Goal: Task Accomplishment & Management: Complete application form

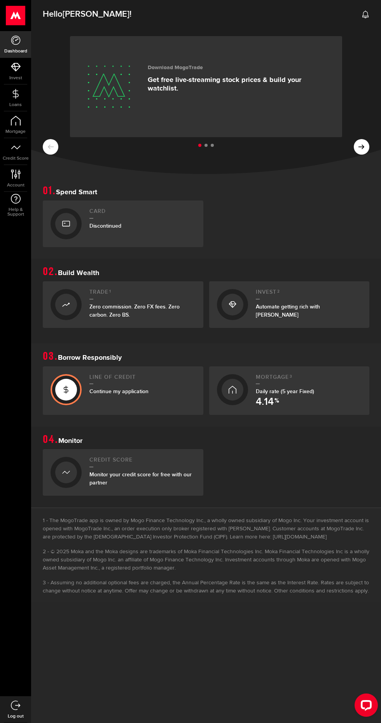
click at [118, 390] on span "Continue my application" at bounding box center [118, 391] width 59 height 7
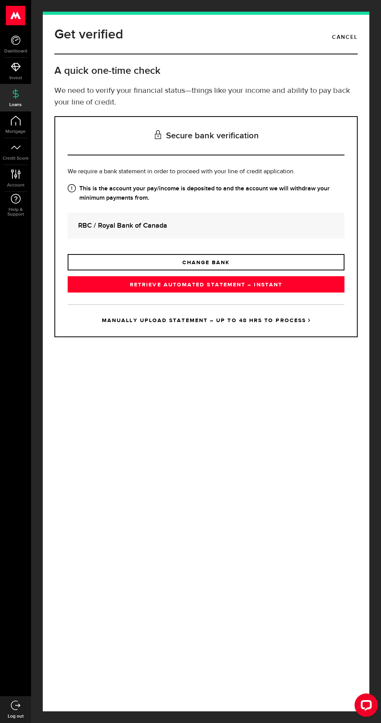
click at [214, 293] on link "RETRIEVE AUTOMATED STATEMENT – INSTANT" at bounding box center [206, 284] width 277 height 16
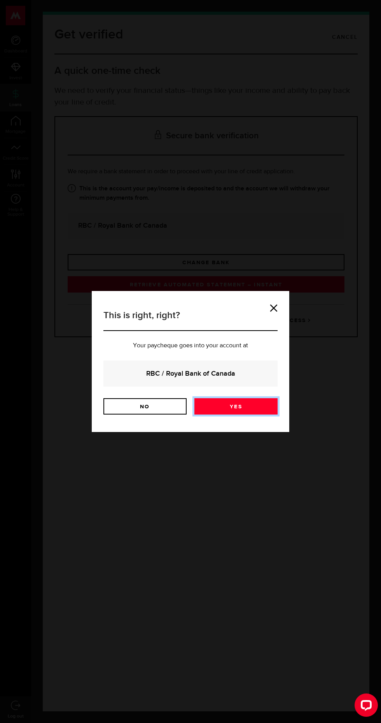
click at [256, 401] on link "Yes" at bounding box center [235, 406] width 83 height 16
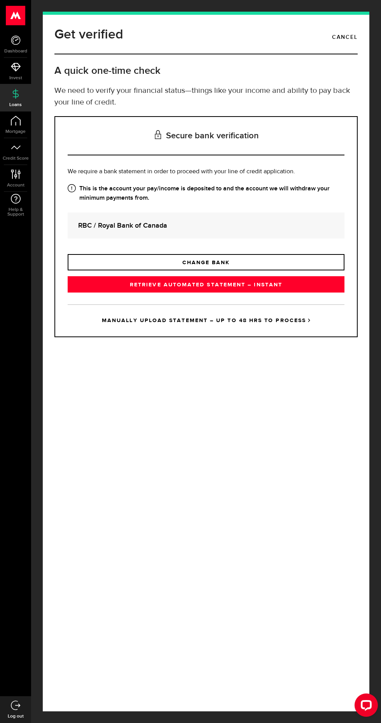
click at [235, 293] on link "RETRIEVE AUTOMATED STATEMENT – INSTANT" at bounding box center [206, 284] width 277 height 16
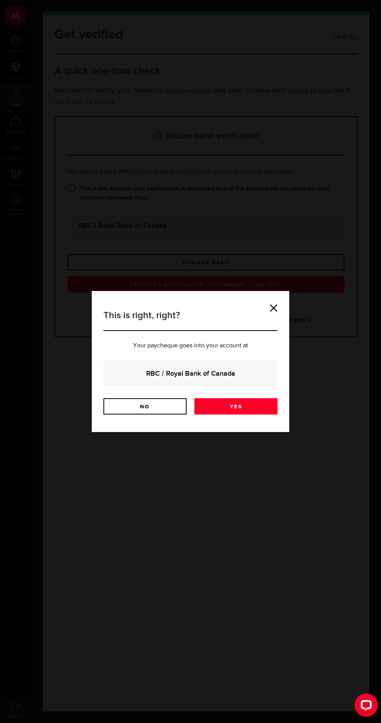
click at [251, 406] on link "Yes" at bounding box center [235, 406] width 83 height 16
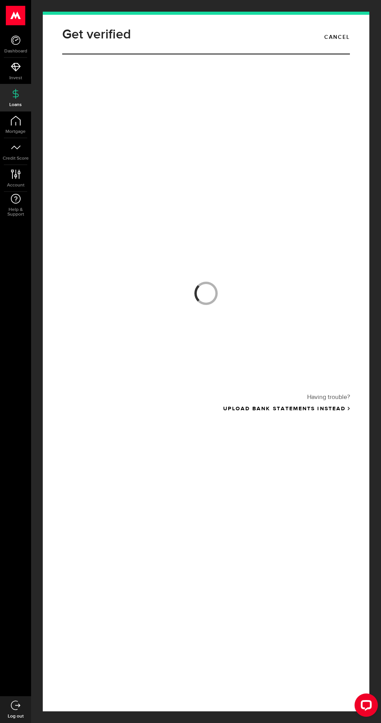
click at [255, 394] on p "Having trouble?" at bounding box center [205, 394] width 287 height 15
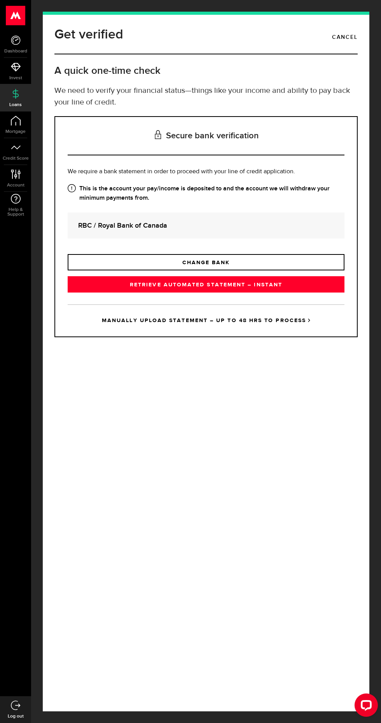
click at [261, 293] on link "RETRIEVE AUTOMATED STATEMENT – INSTANT" at bounding box center [206, 284] width 277 height 16
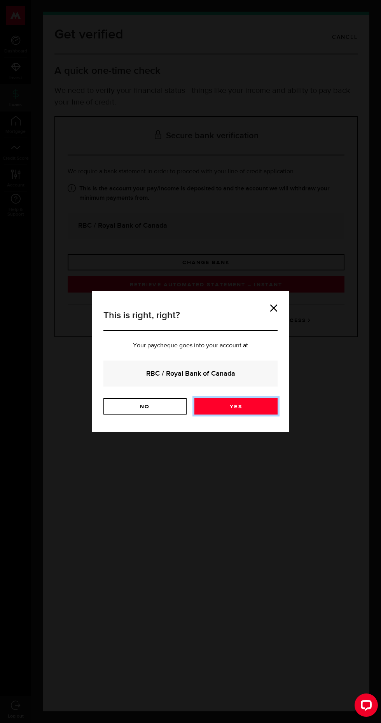
click at [247, 405] on link "Yes" at bounding box center [235, 406] width 83 height 16
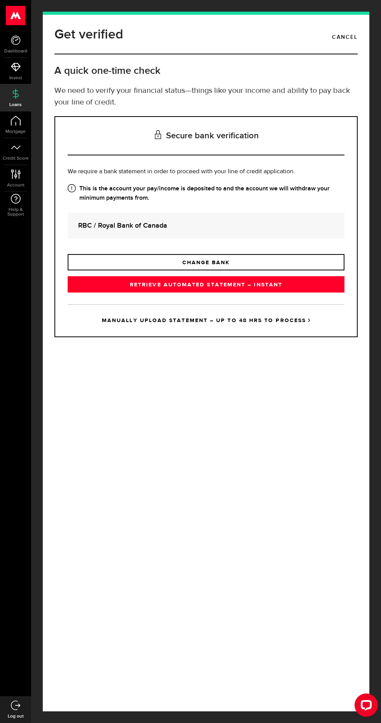
click at [243, 293] on link "RETRIEVE AUTOMATED STATEMENT – INSTANT" at bounding box center [206, 284] width 277 height 16
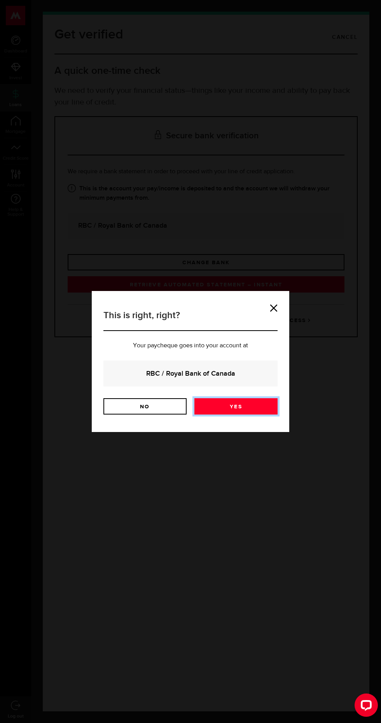
click at [251, 406] on link "Yes" at bounding box center [235, 406] width 83 height 16
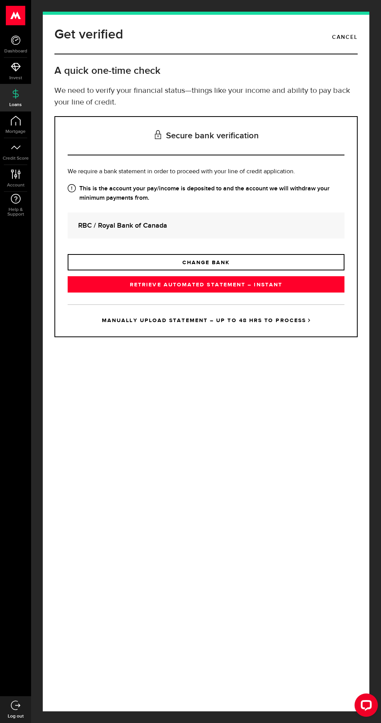
click at [239, 293] on link "RETRIEVE AUTOMATED STATEMENT – INSTANT" at bounding box center [206, 284] width 277 height 16
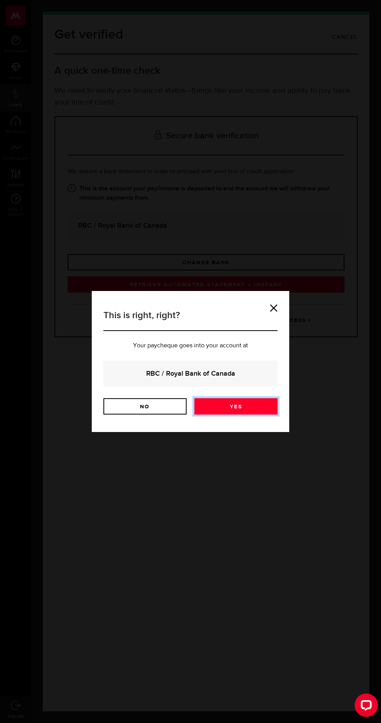
click at [259, 404] on link "Yes" at bounding box center [235, 406] width 83 height 16
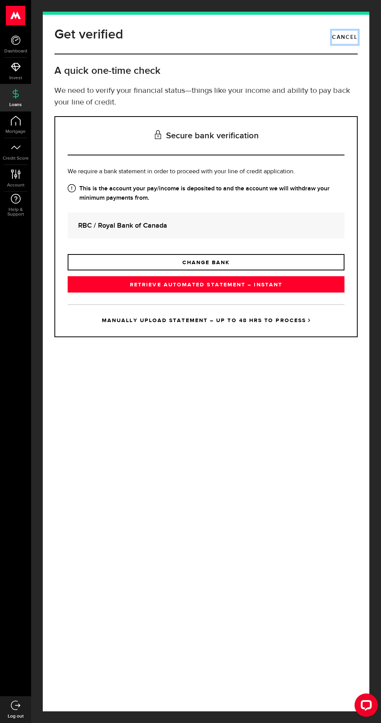
click at [354, 34] on link "Cancel" at bounding box center [345, 37] width 26 height 13
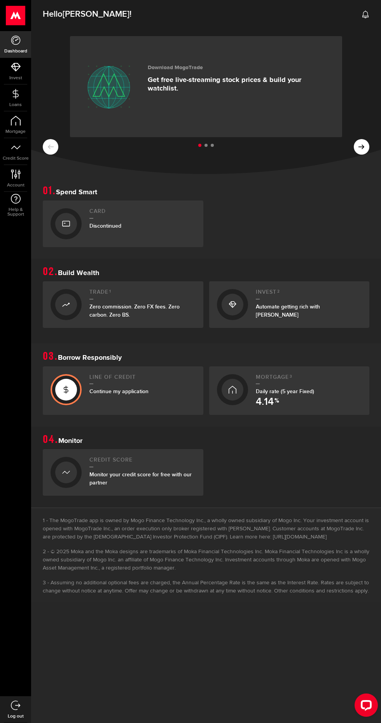
click at [111, 393] on span "Continue my application" at bounding box center [118, 391] width 59 height 7
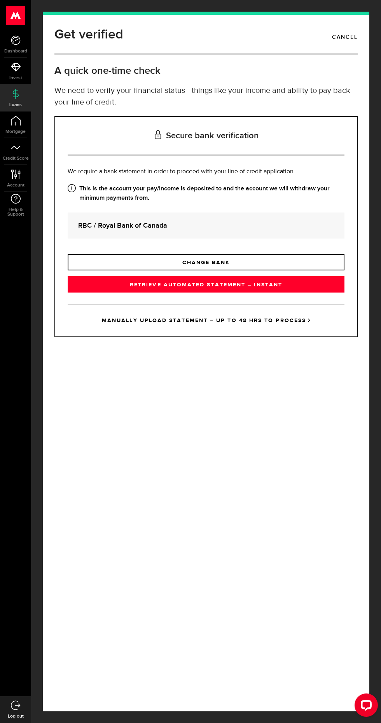
click at [230, 293] on link "RETRIEVE AUTOMATED STATEMENT – INSTANT" at bounding box center [206, 284] width 277 height 16
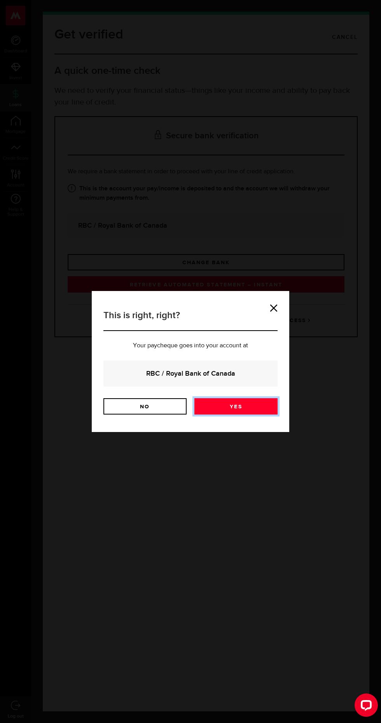
click at [251, 406] on link "Yes" at bounding box center [235, 406] width 83 height 16
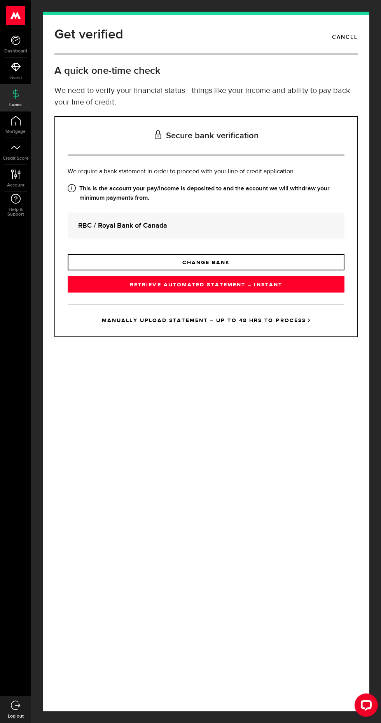
click at [242, 293] on link "RETRIEVE AUTOMATED STATEMENT – INSTANT" at bounding box center [206, 284] width 277 height 16
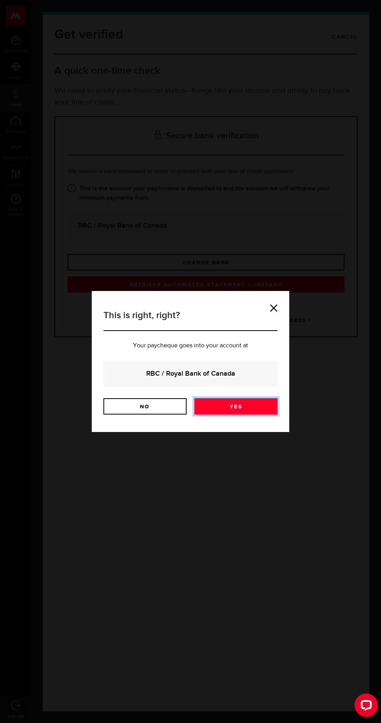
click at [256, 407] on link "Yes" at bounding box center [235, 406] width 83 height 16
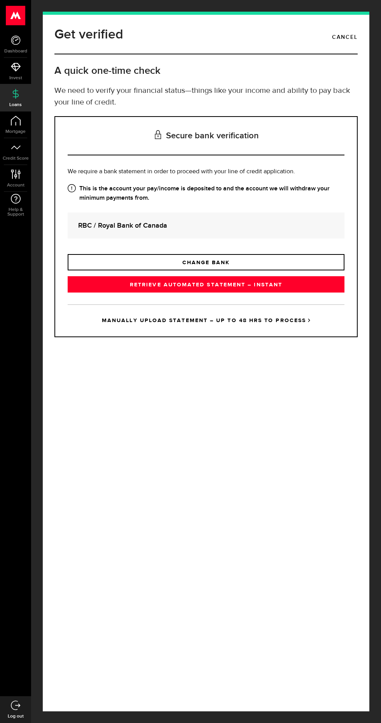
click at [219, 293] on link "RETRIEVE AUTOMATED STATEMENT – INSTANT" at bounding box center [206, 284] width 277 height 16
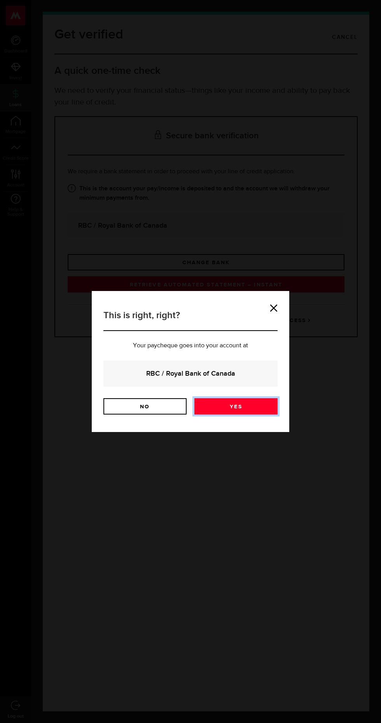
click at [250, 411] on link "Yes" at bounding box center [235, 406] width 83 height 16
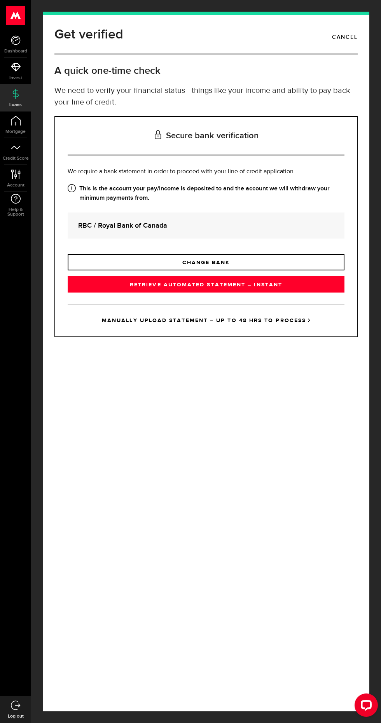
click at [235, 293] on link "RETRIEVE AUTOMATED STATEMENT – INSTANT" at bounding box center [206, 284] width 277 height 16
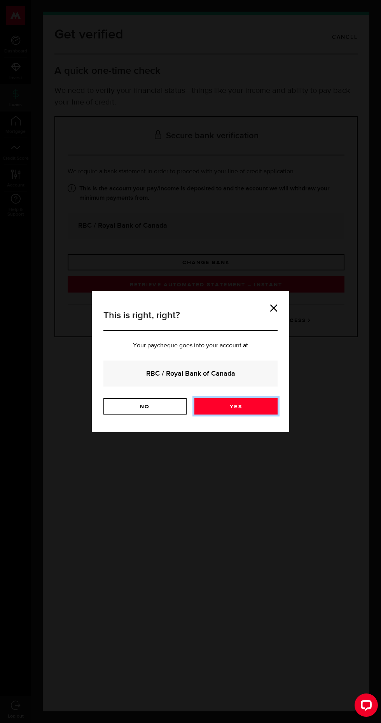
click at [253, 411] on link "Yes" at bounding box center [235, 406] width 83 height 16
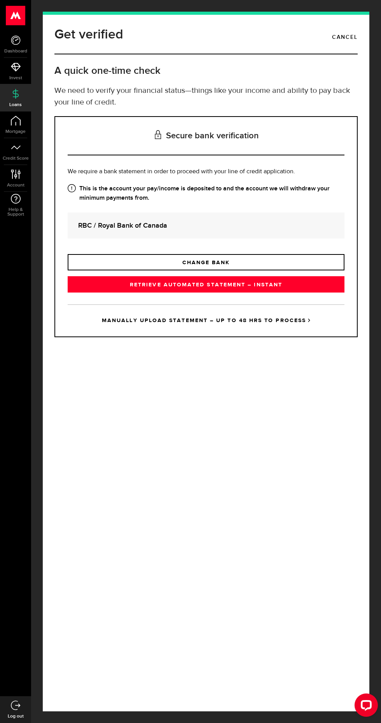
click at [226, 293] on link "RETRIEVE AUTOMATED STATEMENT – INSTANT" at bounding box center [206, 284] width 277 height 16
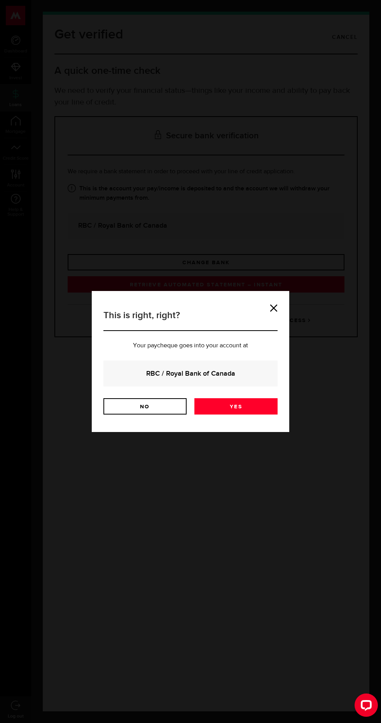
click at [237, 407] on link "Yes" at bounding box center [235, 406] width 83 height 16
